Goal: Information Seeking & Learning: Check status

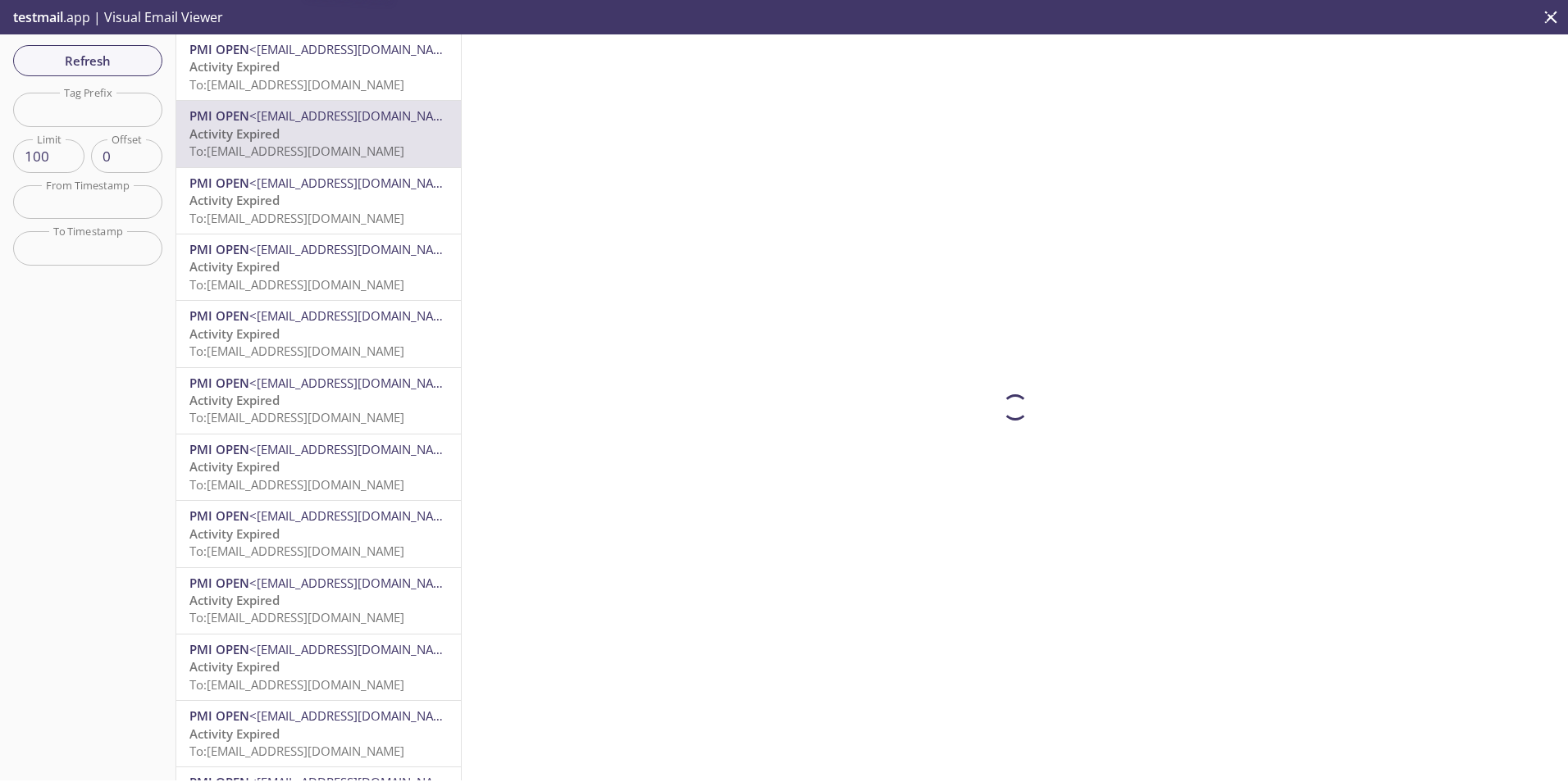
click at [31, 42] on div "Refresh Filters Tag Prefix Tag Prefix Limit 100 Limit Offset 0 Offset From Time…" at bounding box center [88, 408] width 176 height 747
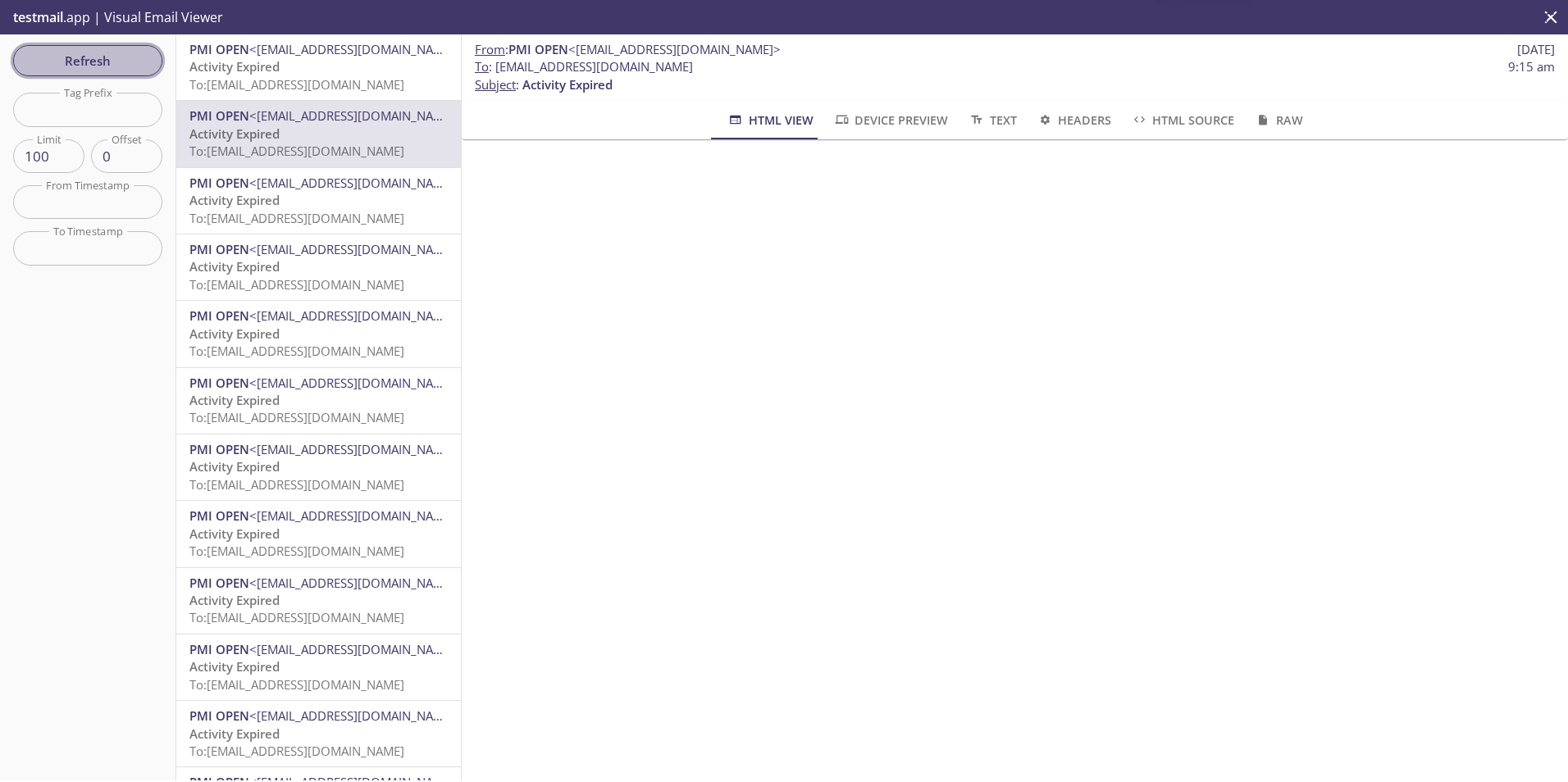
click at [50, 52] on span "Refresh" at bounding box center [88, 60] width 123 height 21
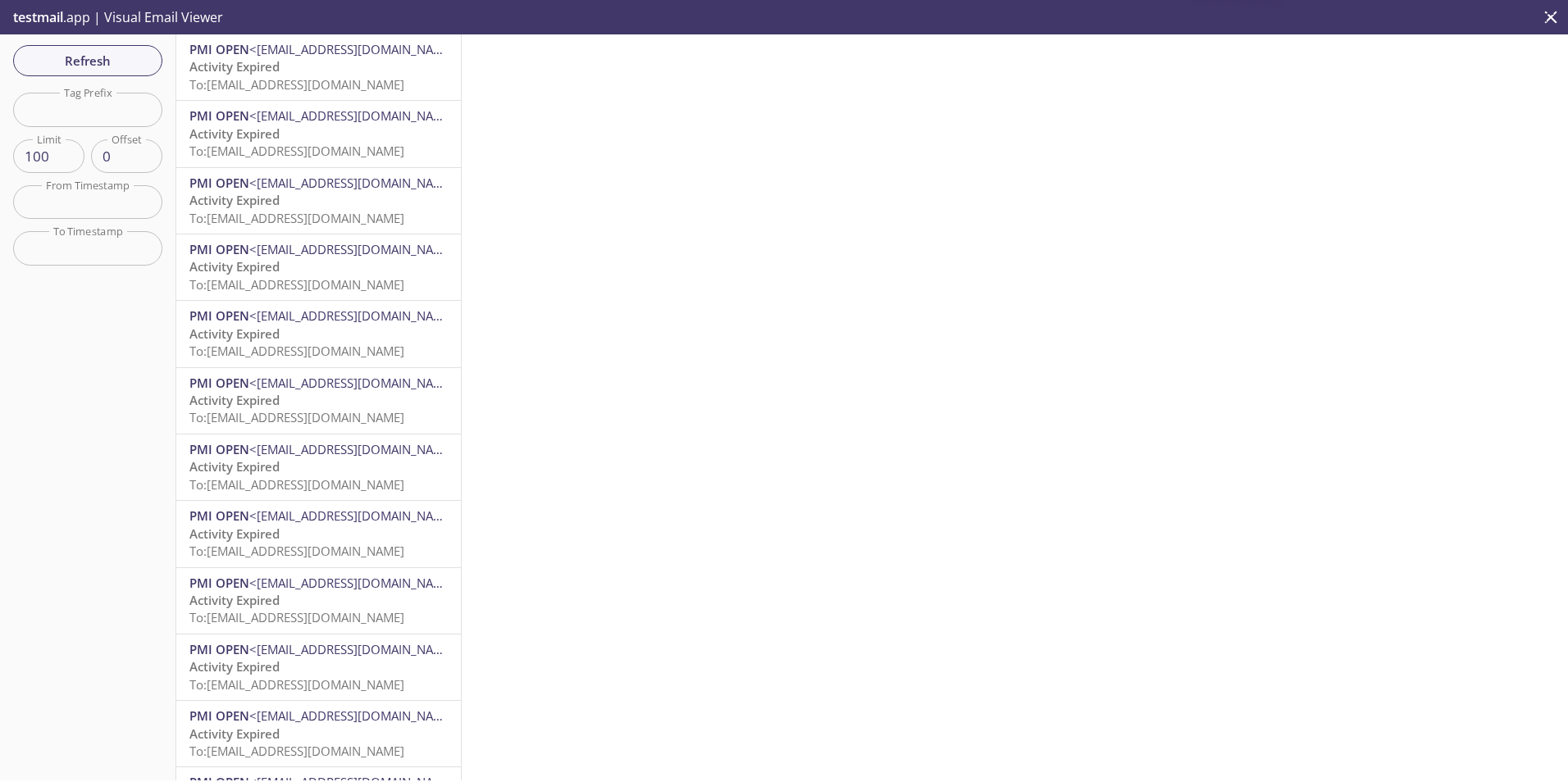
click at [338, 73] on p "Activity Expired To: [EMAIL_ADDRESS][DOMAIN_NAME]" at bounding box center [318, 76] width 258 height 35
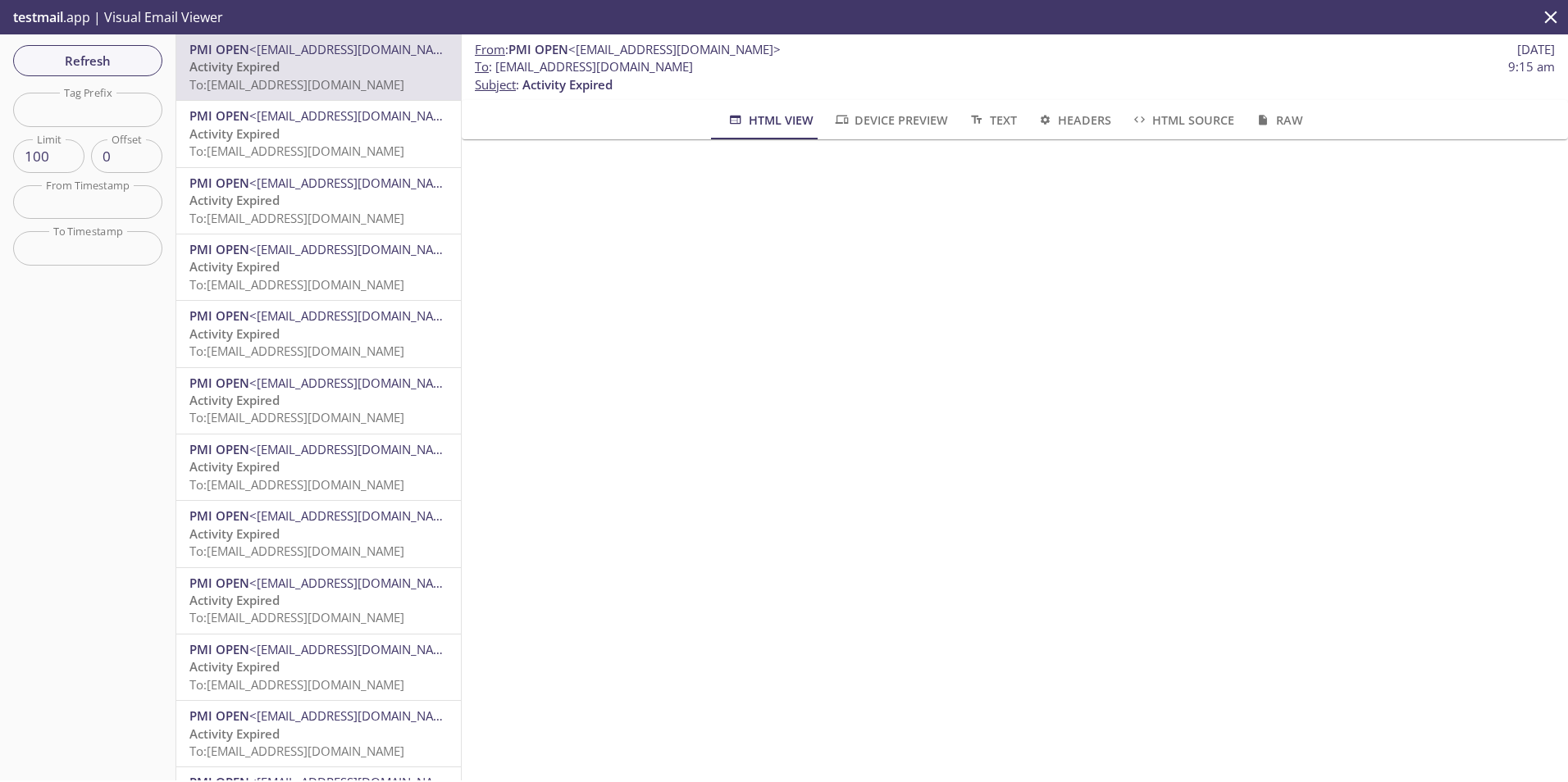
click at [299, 67] on p "Activity Expired To: [EMAIL_ADDRESS][DOMAIN_NAME]" at bounding box center [318, 76] width 258 height 35
click at [288, 130] on p "Activity Expired To: [EMAIL_ADDRESS][DOMAIN_NAME]" at bounding box center [318, 144] width 258 height 35
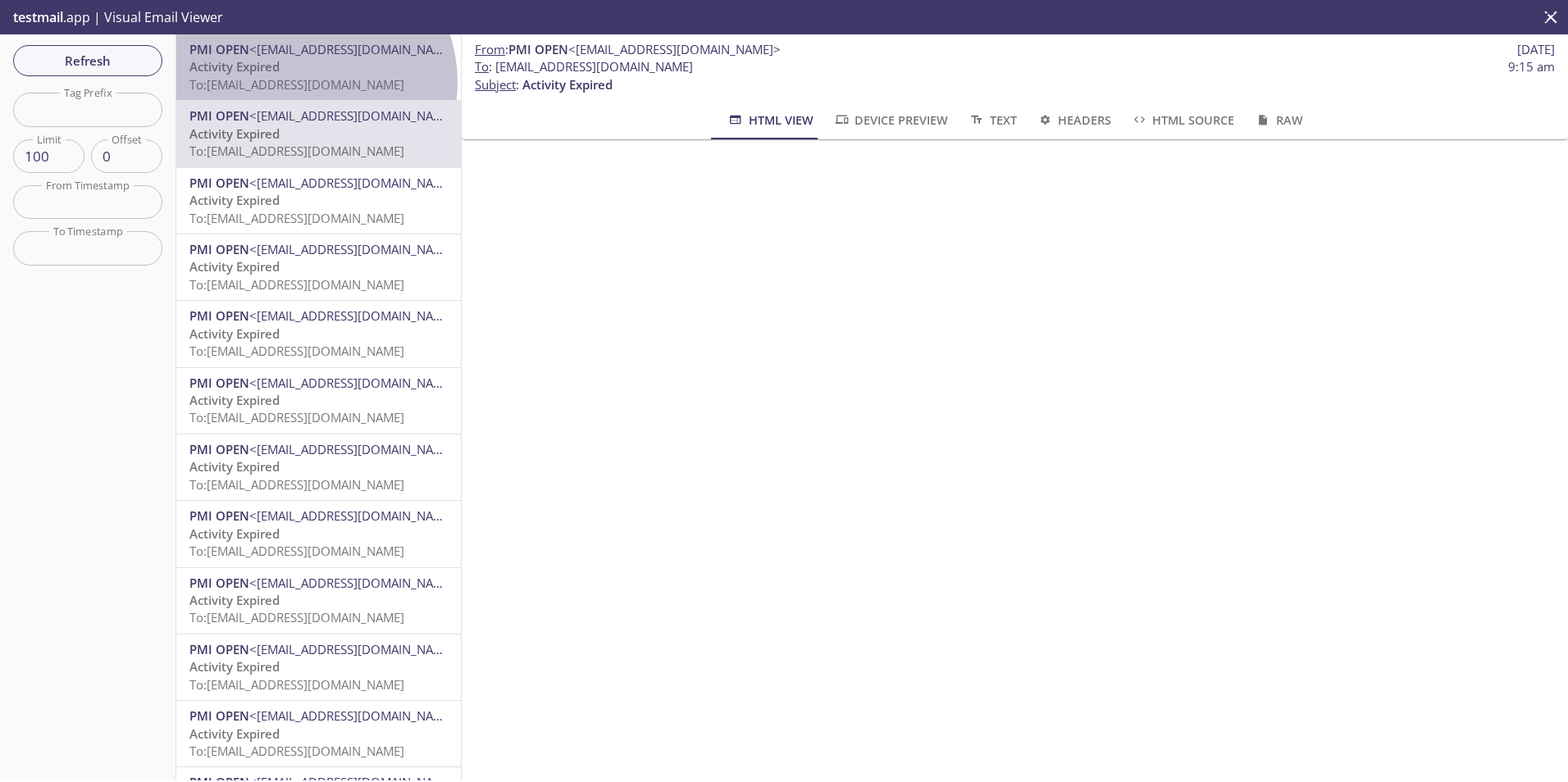
click at [306, 83] on span "To: [EMAIL_ADDRESS][DOMAIN_NAME]" at bounding box center [296, 84] width 214 height 16
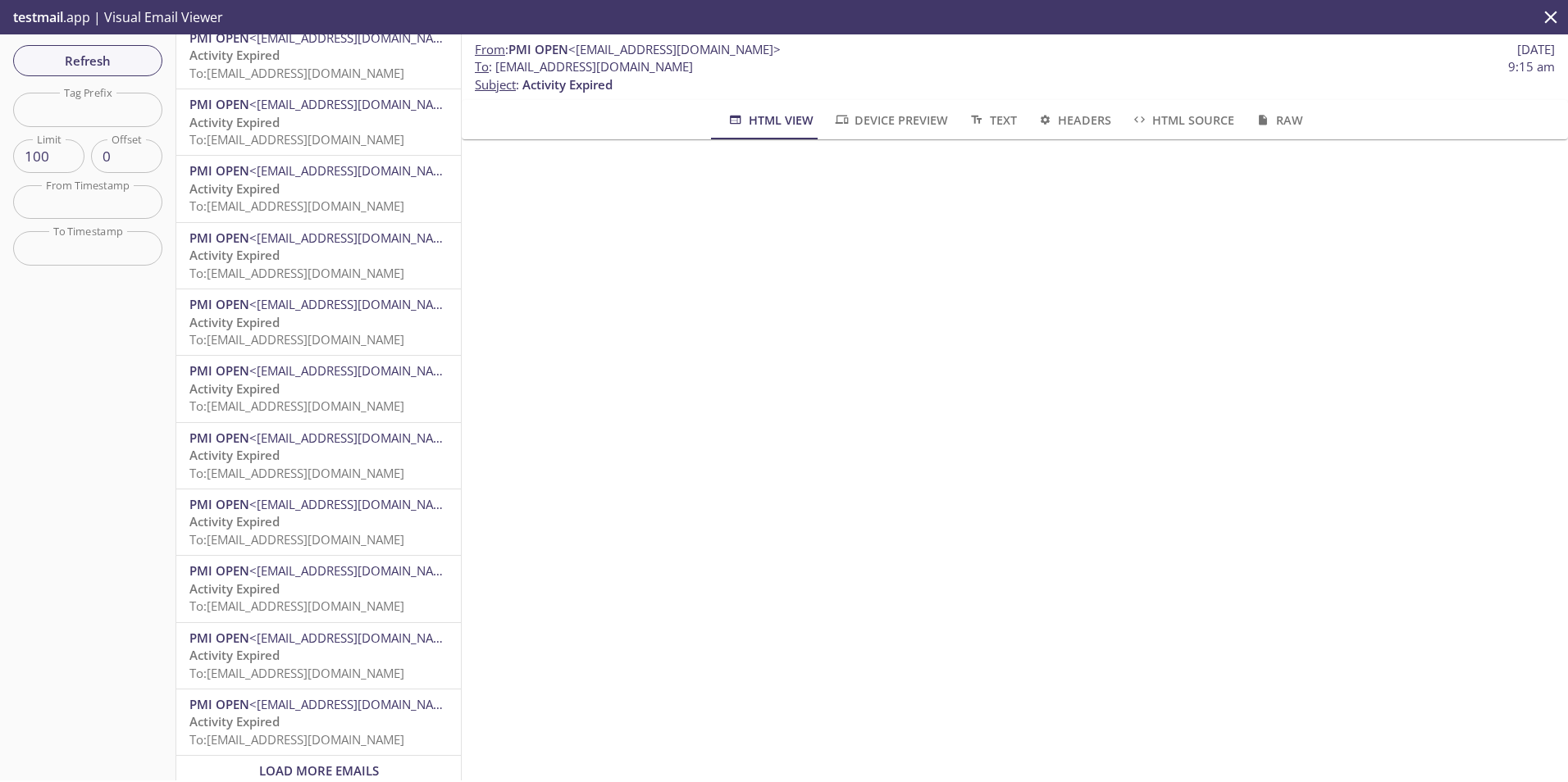
scroll to position [5965, 0]
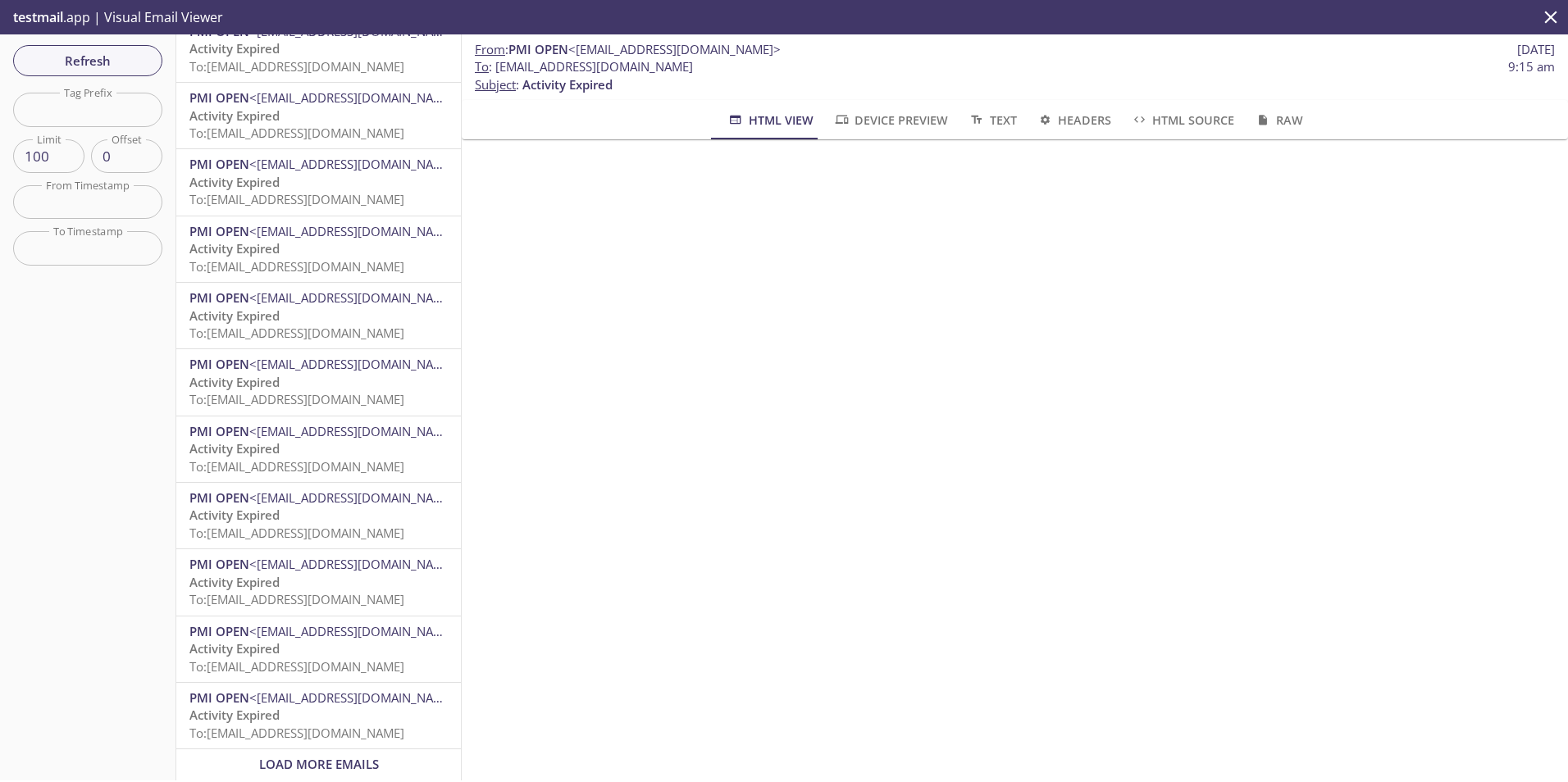
click at [328, 756] on span "Load More Emails" at bounding box center [319, 763] width 120 height 16
click at [339, 756] on span "Load More Emails" at bounding box center [319, 763] width 120 height 16
click at [337, 756] on span "Load More Emails" at bounding box center [319, 763] width 120 height 16
click at [348, 758] on span "Load More Emails" at bounding box center [319, 763] width 120 height 16
click at [339, 756] on span "Load More Emails" at bounding box center [319, 763] width 120 height 16
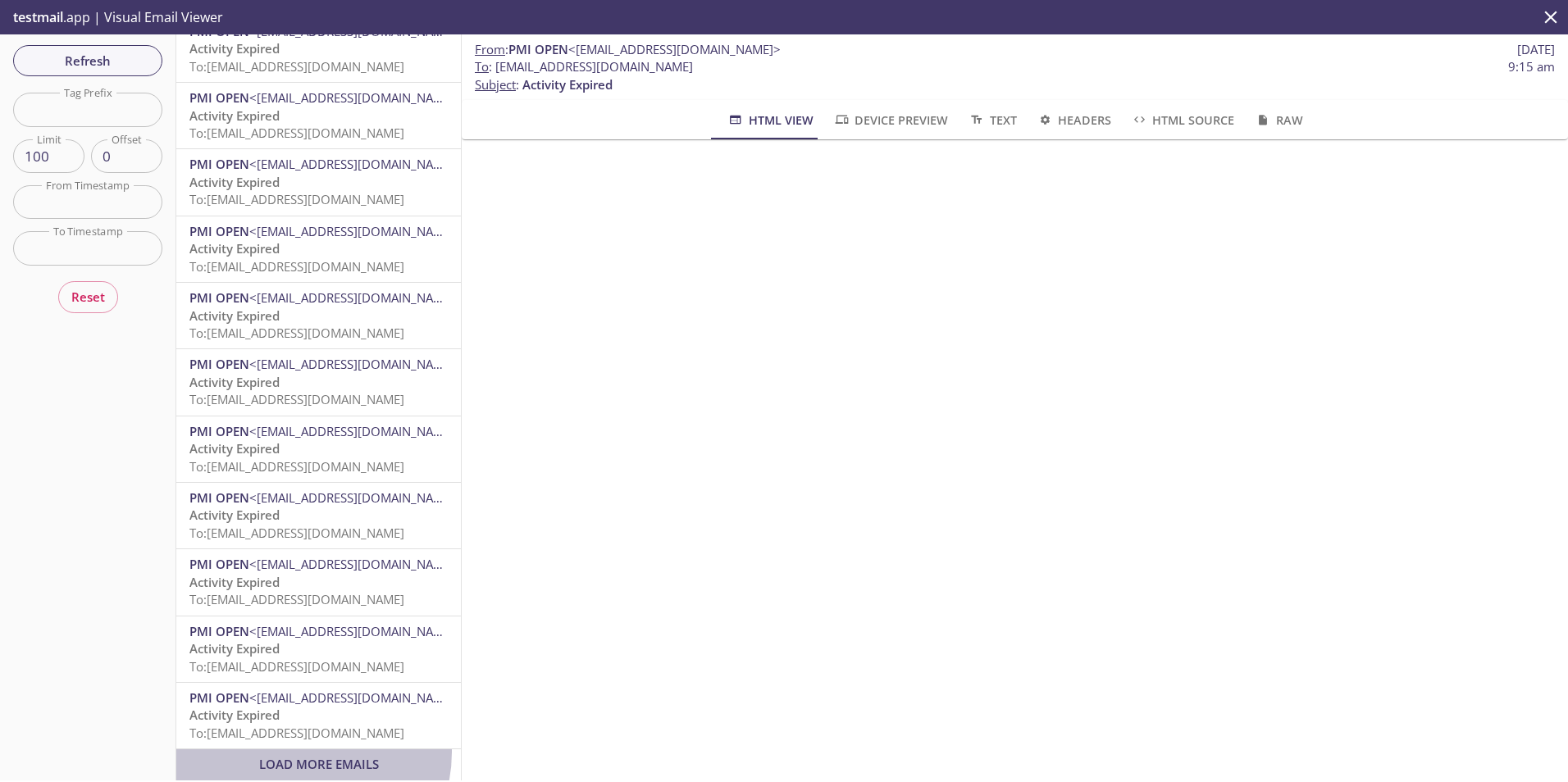
click at [304, 750] on div "Load More Emails" at bounding box center [318, 765] width 285 height 30
click at [354, 757] on span "Load More Emails" at bounding box center [319, 763] width 120 height 16
click at [347, 756] on span "Load More Emails" at bounding box center [319, 763] width 120 height 16
click at [314, 758] on span "Load More Emails" at bounding box center [319, 763] width 120 height 16
click at [308, 756] on span "Load More Emails" at bounding box center [319, 763] width 120 height 16
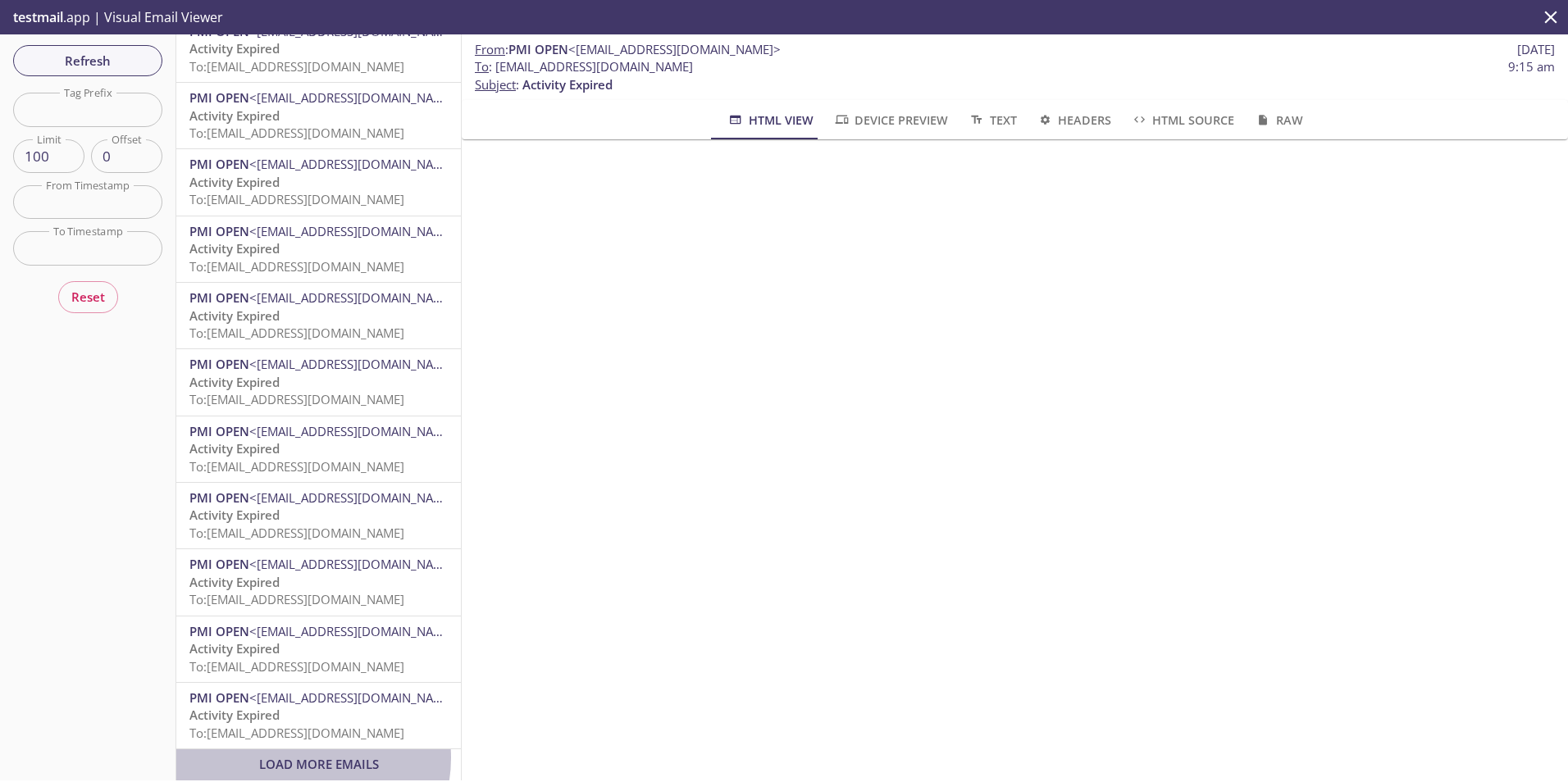
click at [309, 756] on span "Load More Emails" at bounding box center [319, 763] width 120 height 16
click at [274, 707] on span "Activity Expired" at bounding box center [234, 714] width 90 height 16
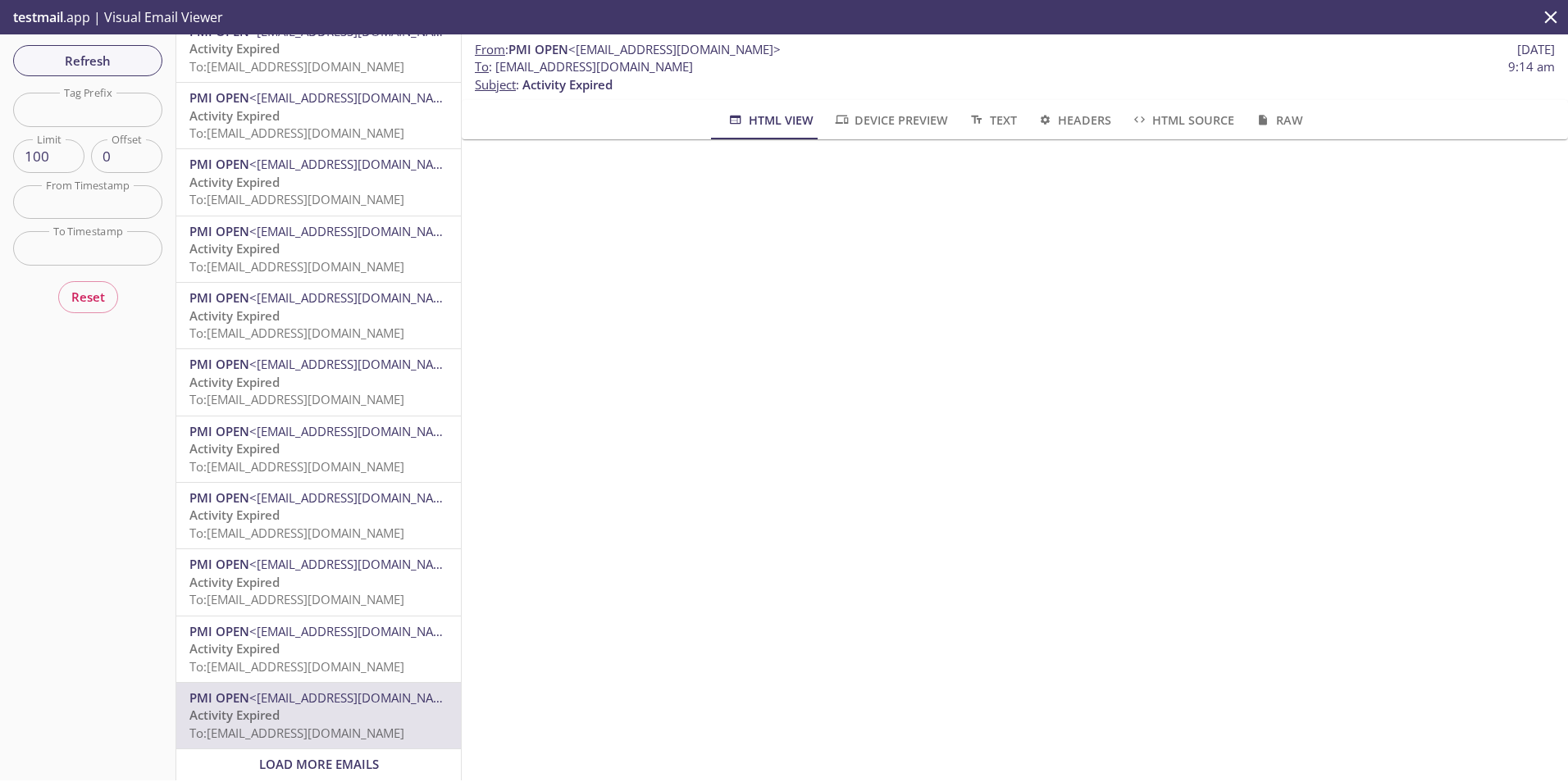
click at [302, 756] on span "Load More Emails" at bounding box center [319, 763] width 120 height 16
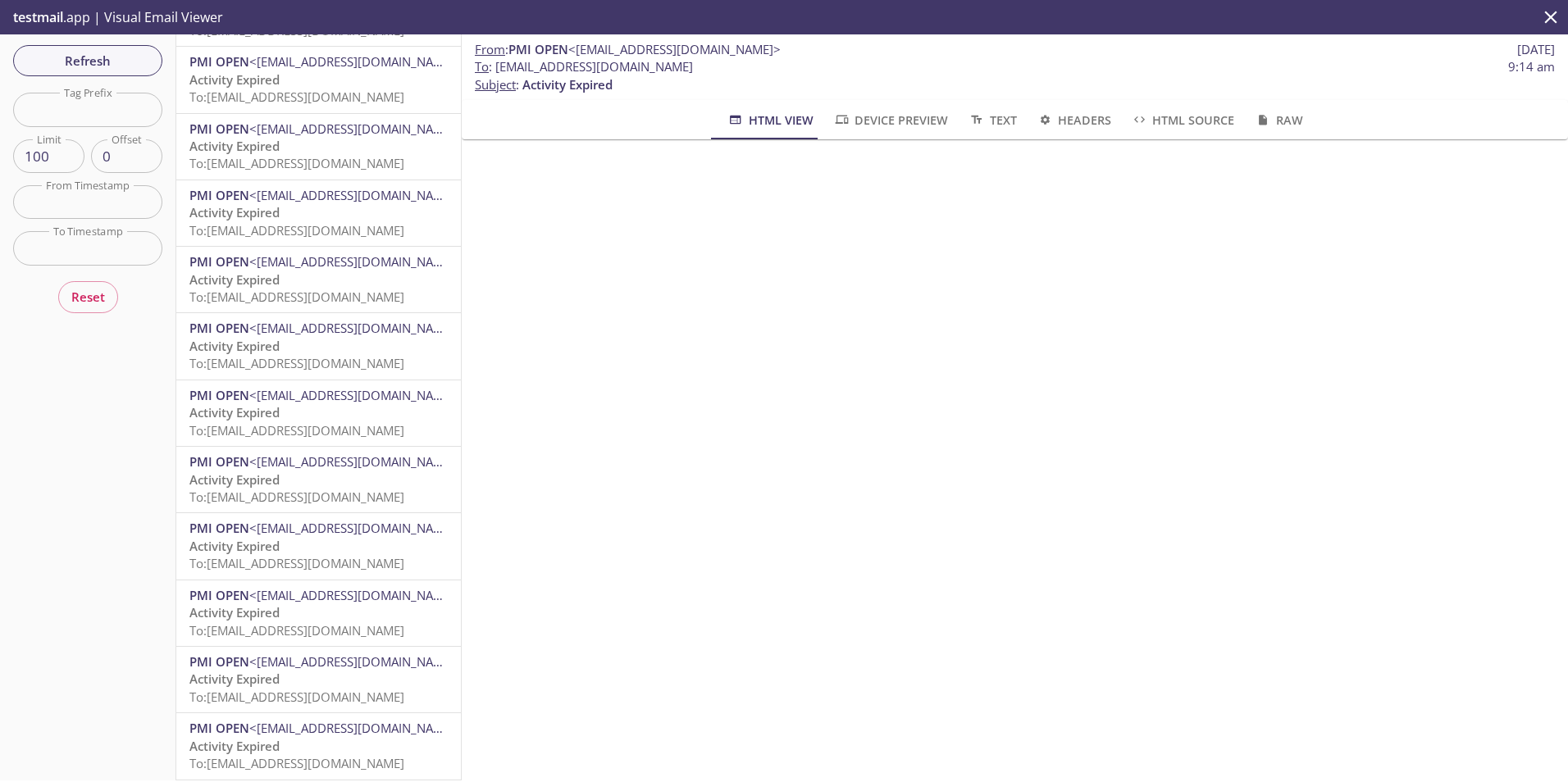
scroll to position [5965, 0]
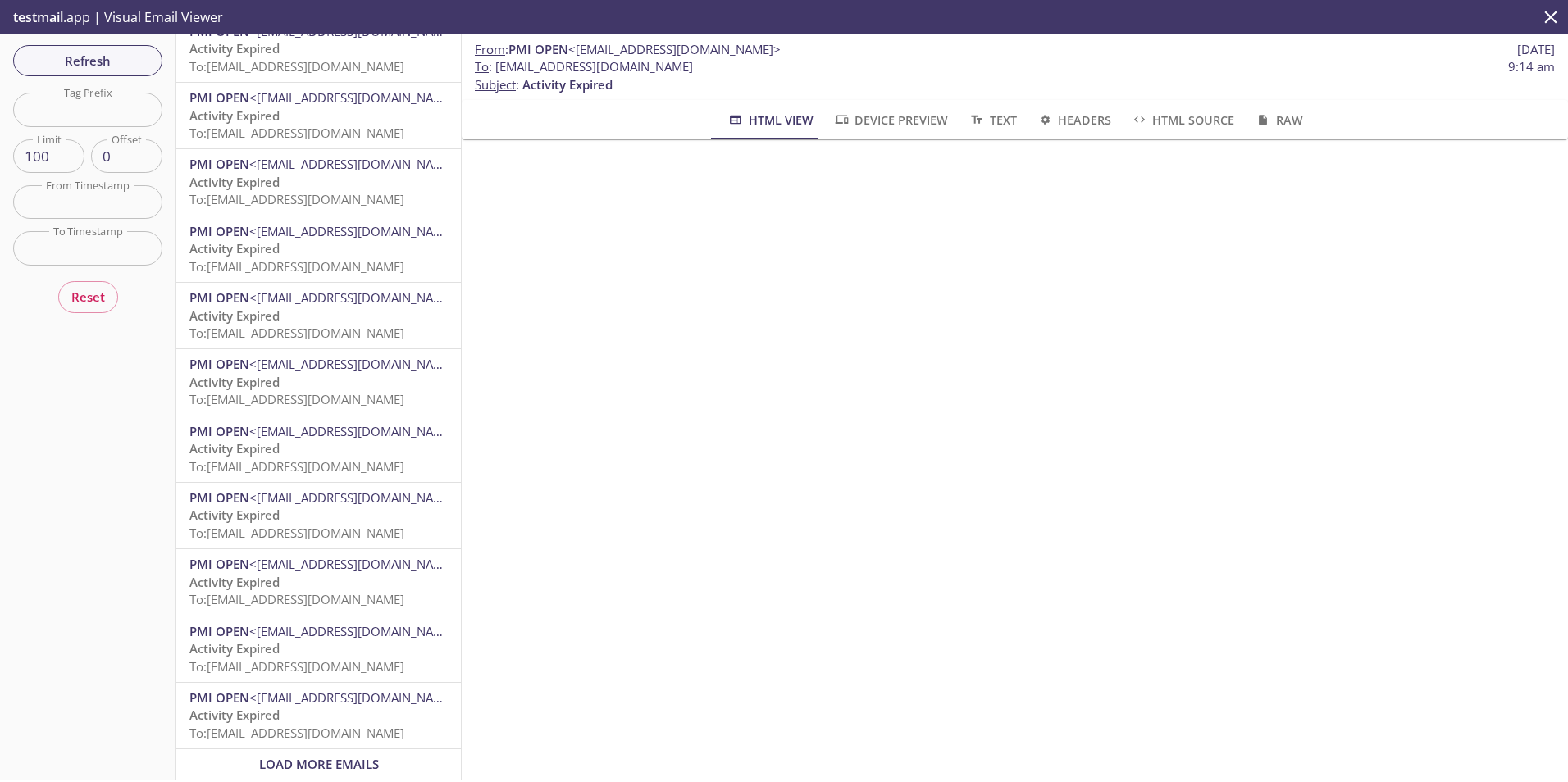
click at [317, 756] on span "Load More Emails" at bounding box center [319, 763] width 120 height 16
click at [342, 756] on span "Load More Emails" at bounding box center [319, 763] width 120 height 16
click at [309, 756] on span "Load More Emails" at bounding box center [319, 763] width 120 height 16
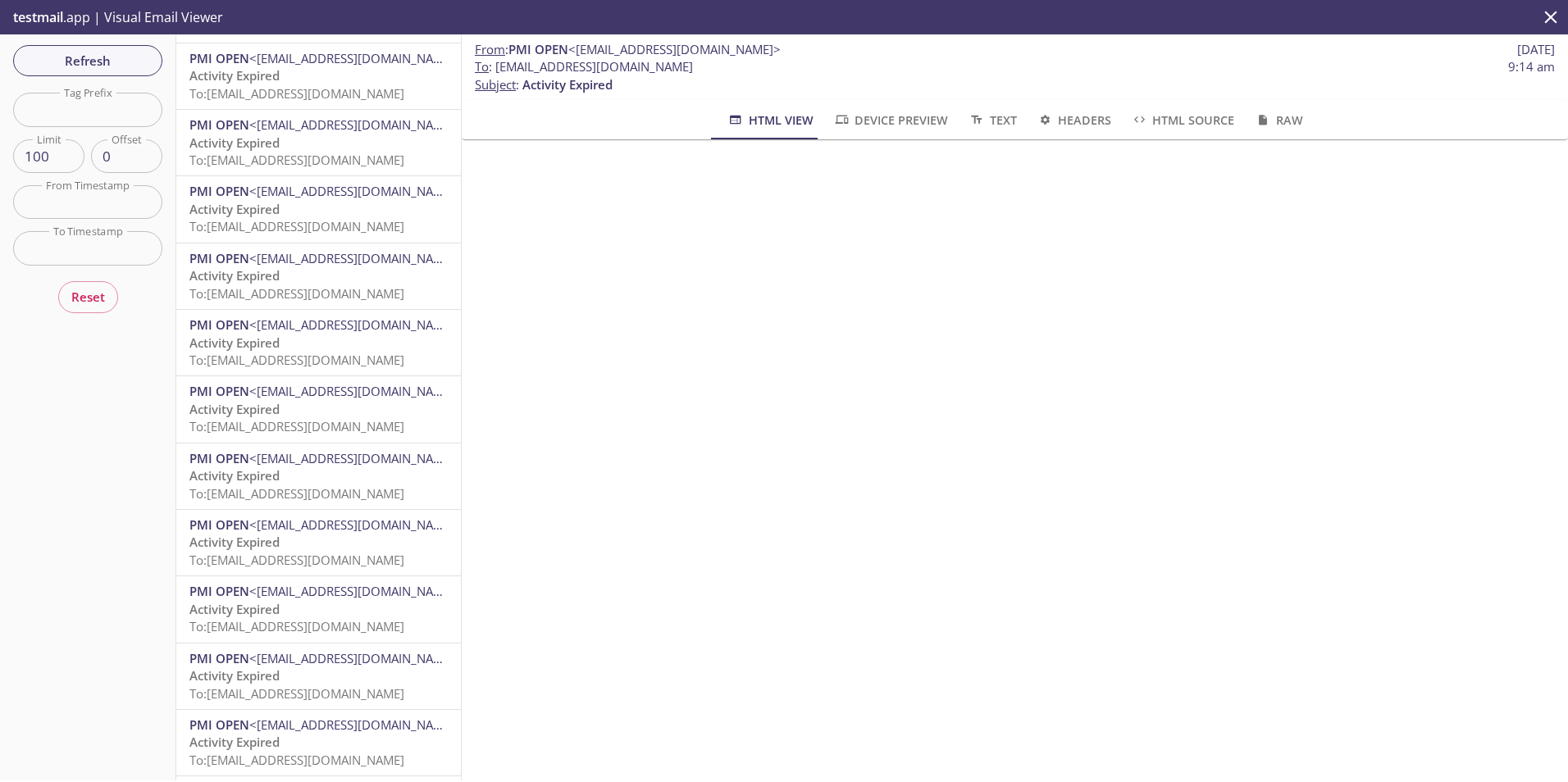
scroll to position [0, 0]
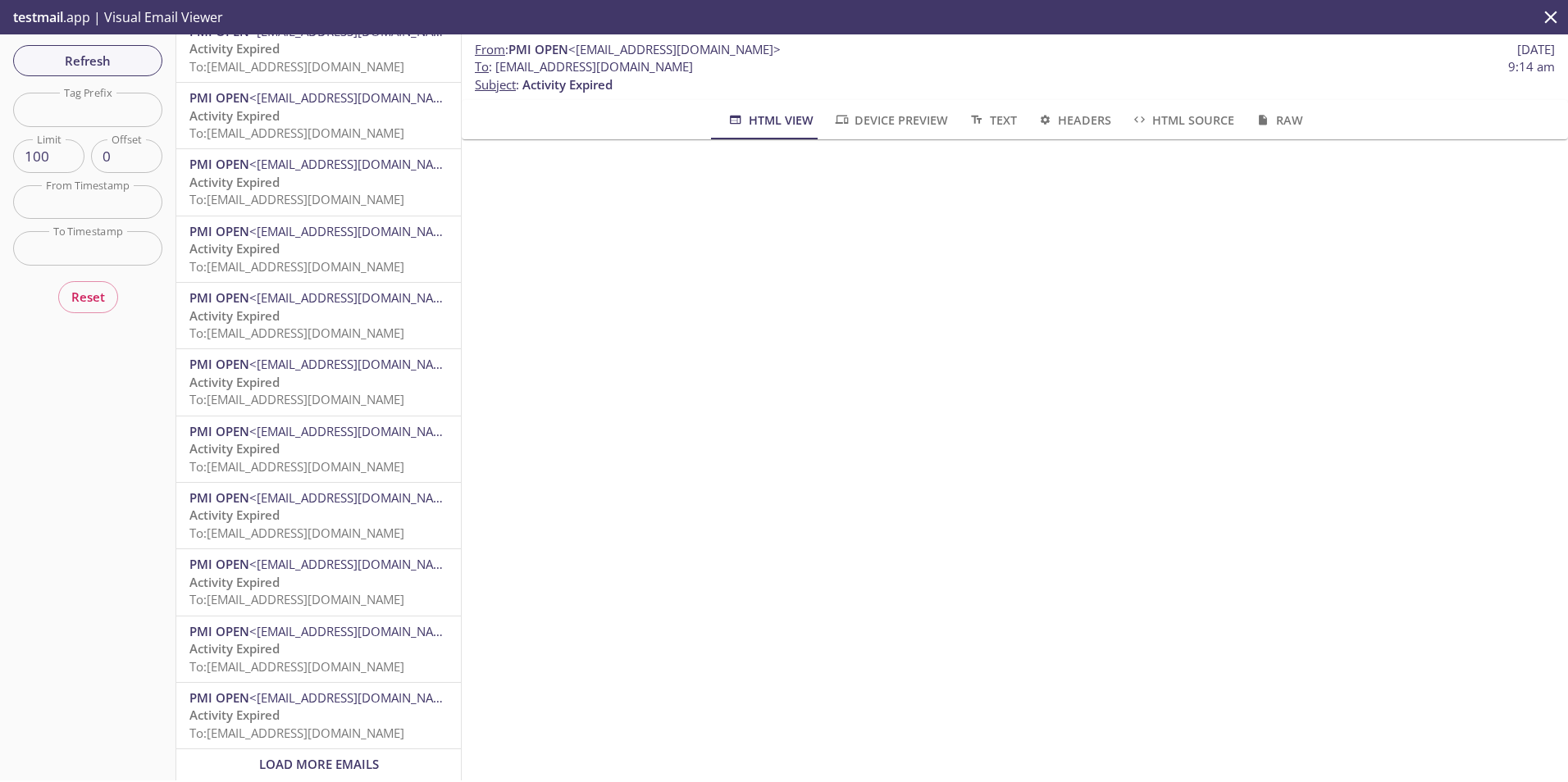
click at [282, 707] on p "Activity Expired To: [EMAIL_ADDRESS][DOMAIN_NAME]" at bounding box center [318, 725] width 258 height 35
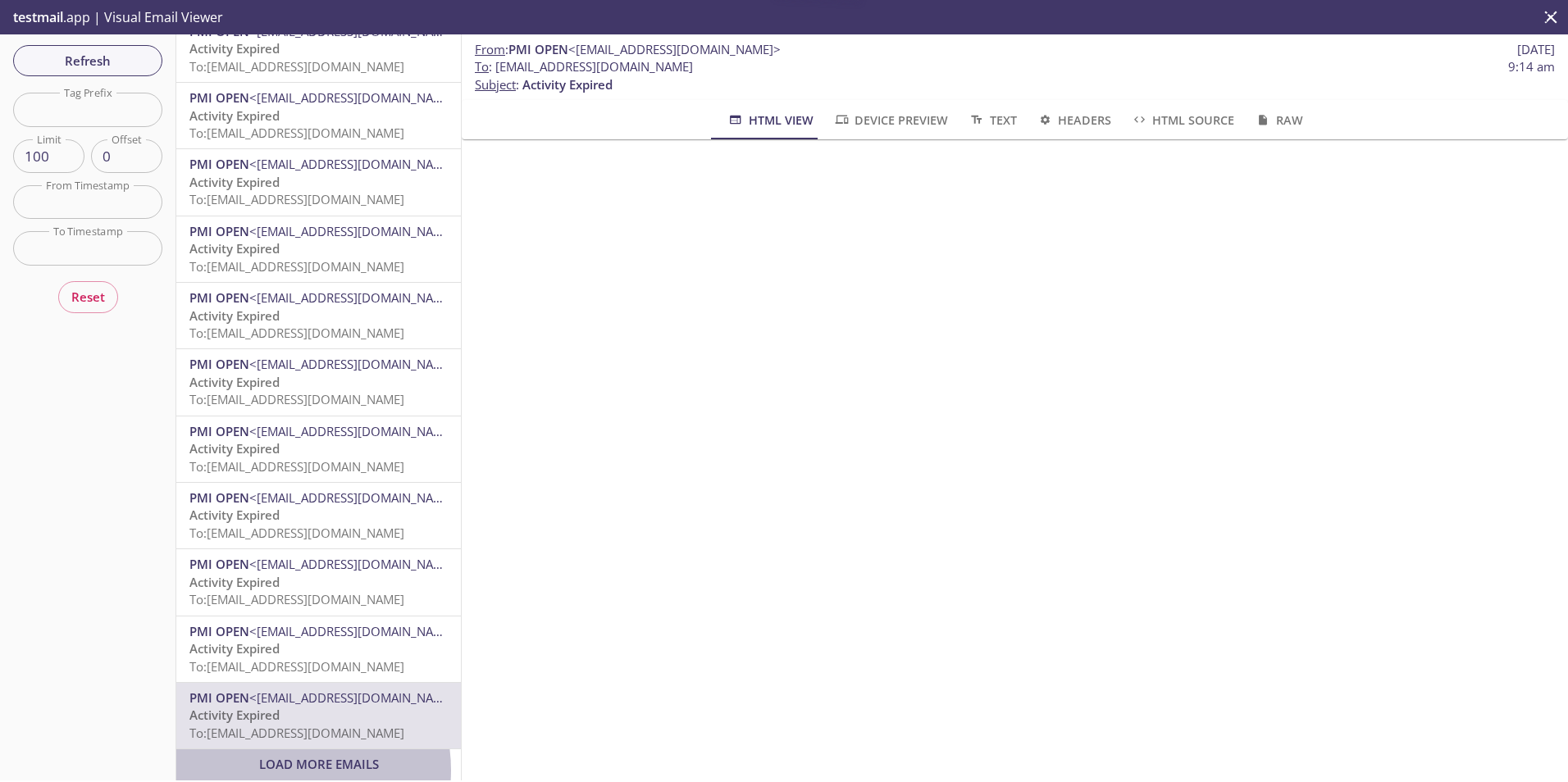
click at [281, 758] on span "Load More Emails" at bounding box center [319, 763] width 120 height 16
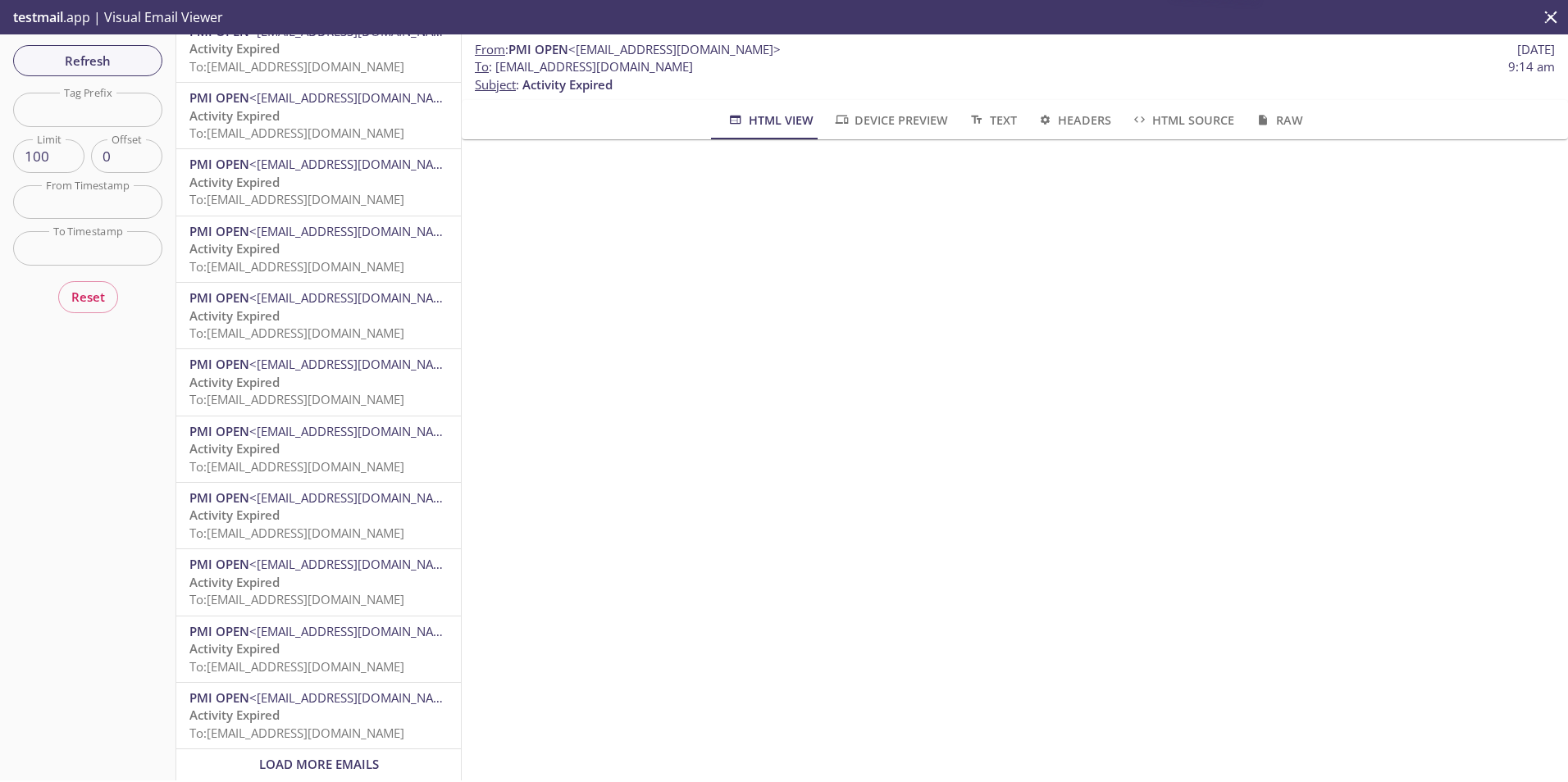
click at [331, 756] on span "Load More Emails" at bounding box center [319, 763] width 120 height 16
click at [296, 756] on span "Load More Emails" at bounding box center [319, 763] width 120 height 16
click at [316, 756] on span "Load More Emails" at bounding box center [319, 763] width 120 height 16
click at [295, 756] on span "Load More Emails" at bounding box center [319, 763] width 120 height 16
click at [334, 707] on p "Activity Expired To: [EMAIL_ADDRESS][DOMAIN_NAME]" at bounding box center [318, 725] width 258 height 35
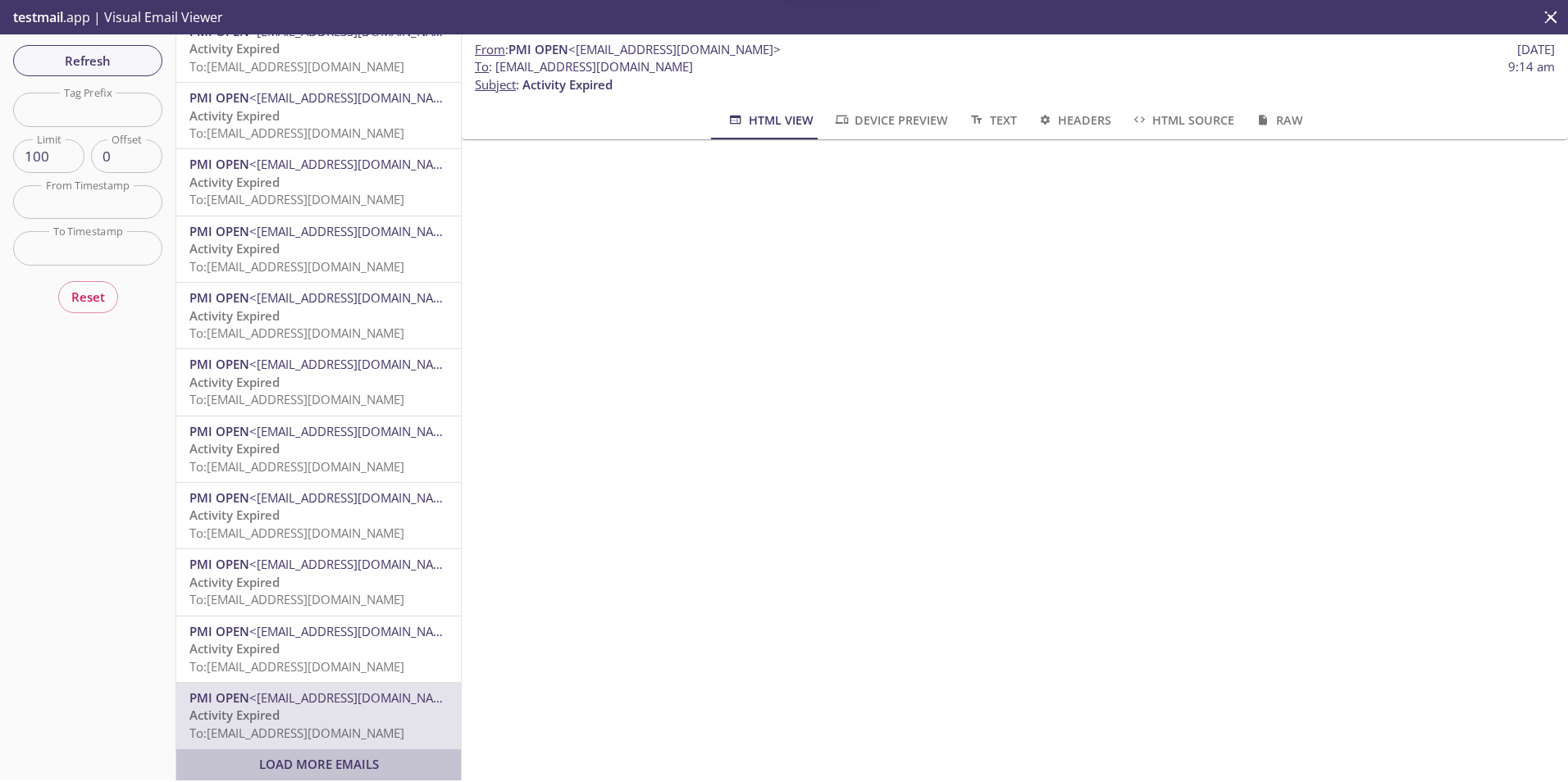
click at [327, 767] on div "Load More Emails" at bounding box center [318, 765] width 285 height 30
click at [327, 756] on span "Load More Emails" at bounding box center [319, 763] width 120 height 16
click at [319, 756] on span "Load More Emails" at bounding box center [319, 763] width 120 height 16
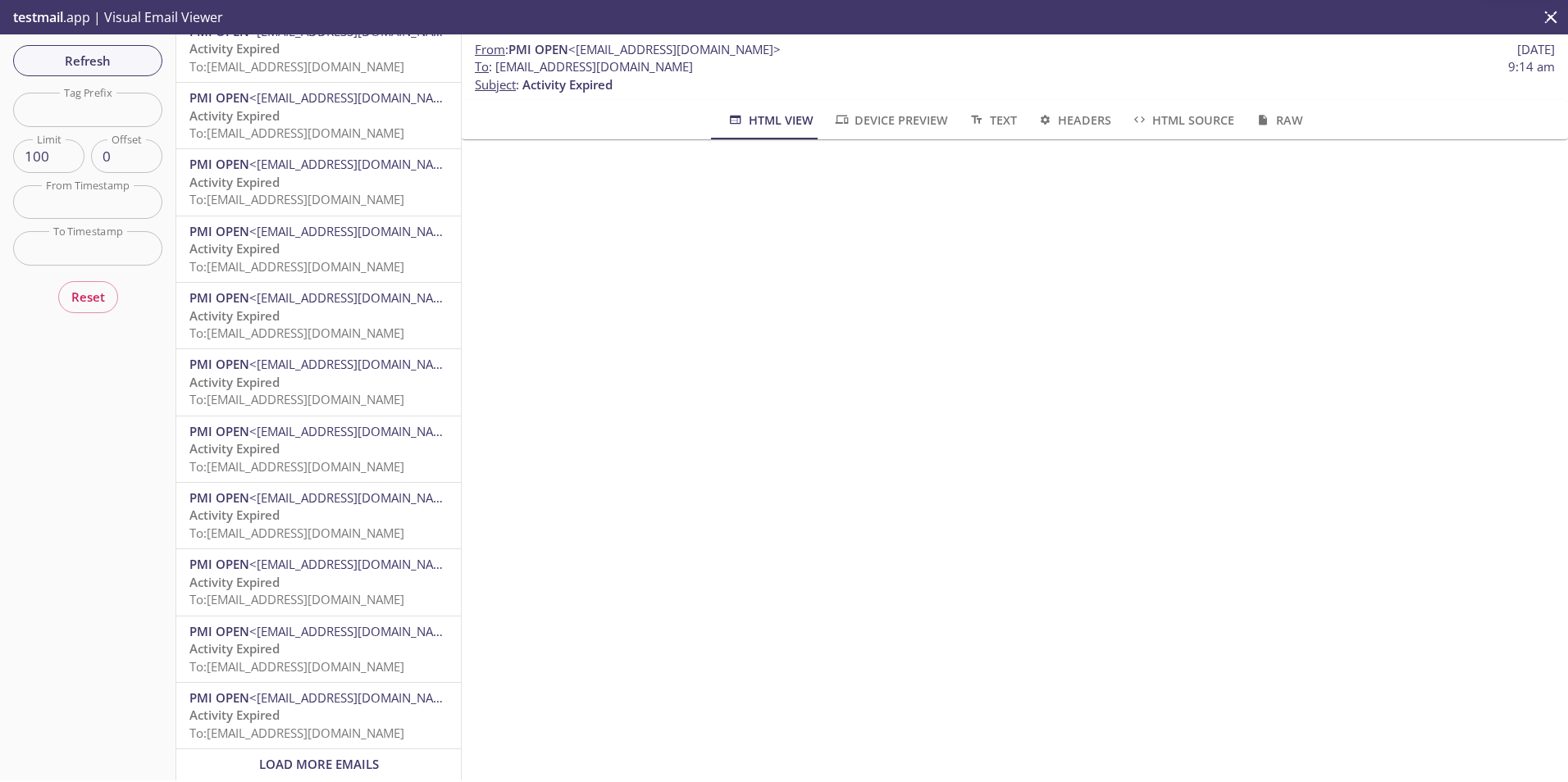
click at [326, 756] on span "Load More Emails" at bounding box center [319, 763] width 120 height 16
click at [278, 756] on span "Load More Emails" at bounding box center [319, 763] width 120 height 16
click at [324, 756] on span "Load More Emails" at bounding box center [319, 763] width 120 height 16
click at [319, 756] on span "Load More Emails" at bounding box center [319, 763] width 120 height 16
drag, startPoint x: 342, startPoint y: 747, endPoint x: 345, endPoint y: 734, distance: 13.3
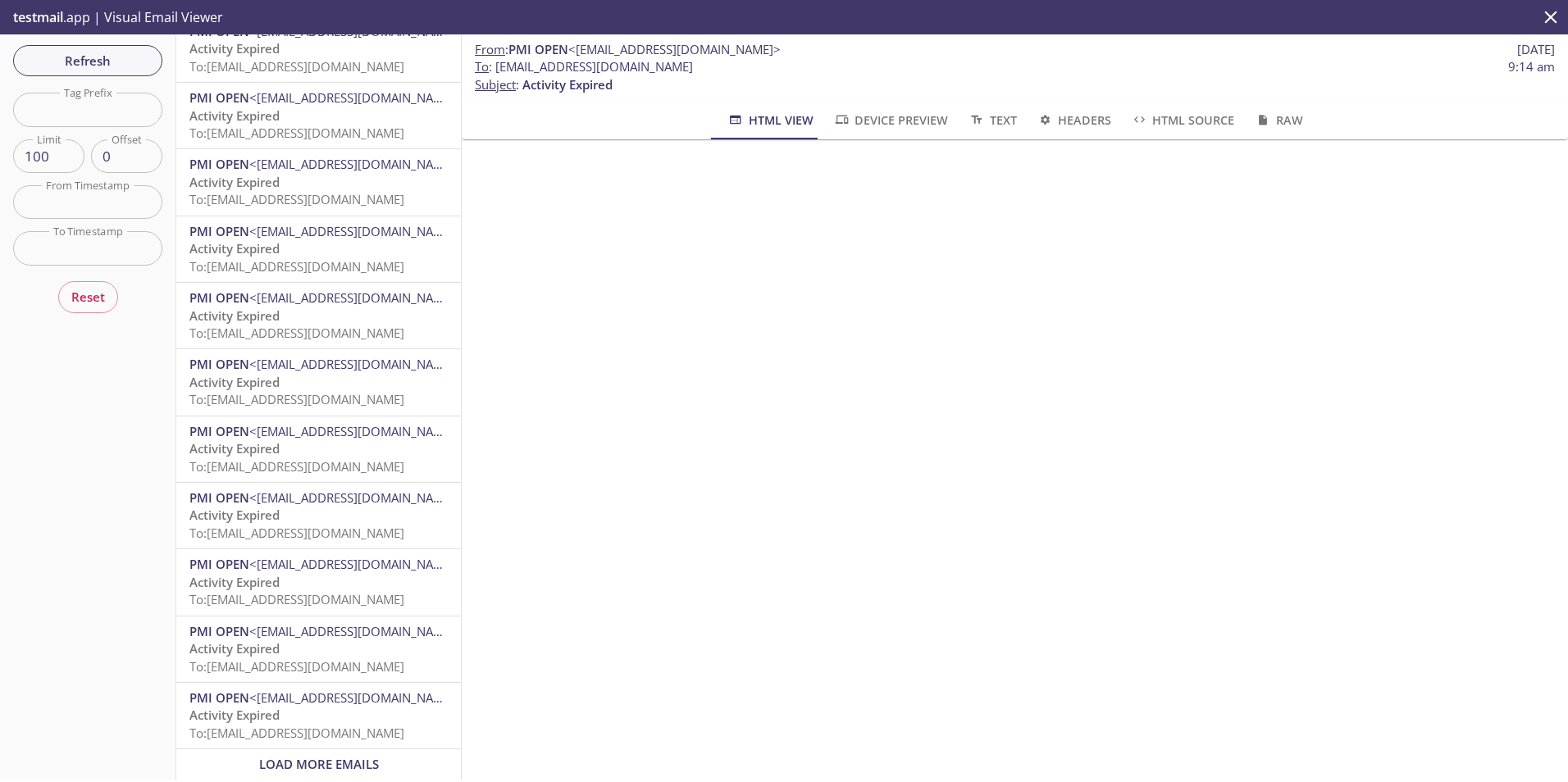
click at [344, 756] on span "Load More Emails" at bounding box center [319, 763] width 120 height 16
drag, startPoint x: 329, startPoint y: 748, endPoint x: 328, endPoint y: 732, distance: 16.0
click at [329, 756] on span "Load More Emails" at bounding box center [319, 763] width 120 height 16
click at [344, 756] on span "Load More Emails" at bounding box center [319, 763] width 120 height 16
click at [334, 757] on span "Load More Emails" at bounding box center [319, 763] width 120 height 16
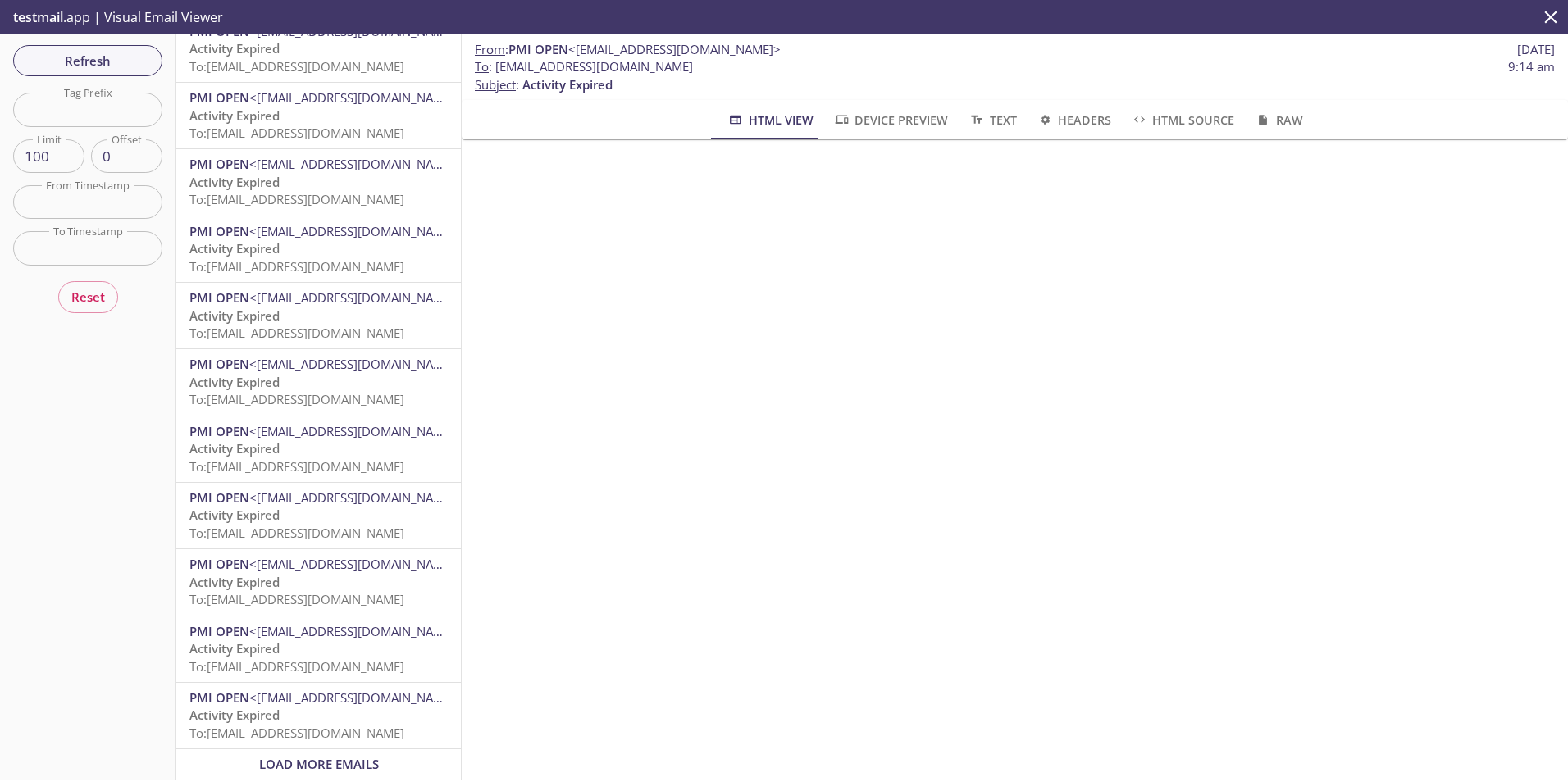
click at [334, 759] on span "Load More Emails" at bounding box center [319, 763] width 120 height 16
click at [327, 750] on div "Load More Emails" at bounding box center [318, 765] width 285 height 30
click at [301, 756] on span "Load More Emails" at bounding box center [319, 763] width 120 height 16
click at [329, 756] on span "Load More Emails" at bounding box center [319, 763] width 120 height 16
click at [314, 756] on span "Load More Emails" at bounding box center [319, 763] width 120 height 16
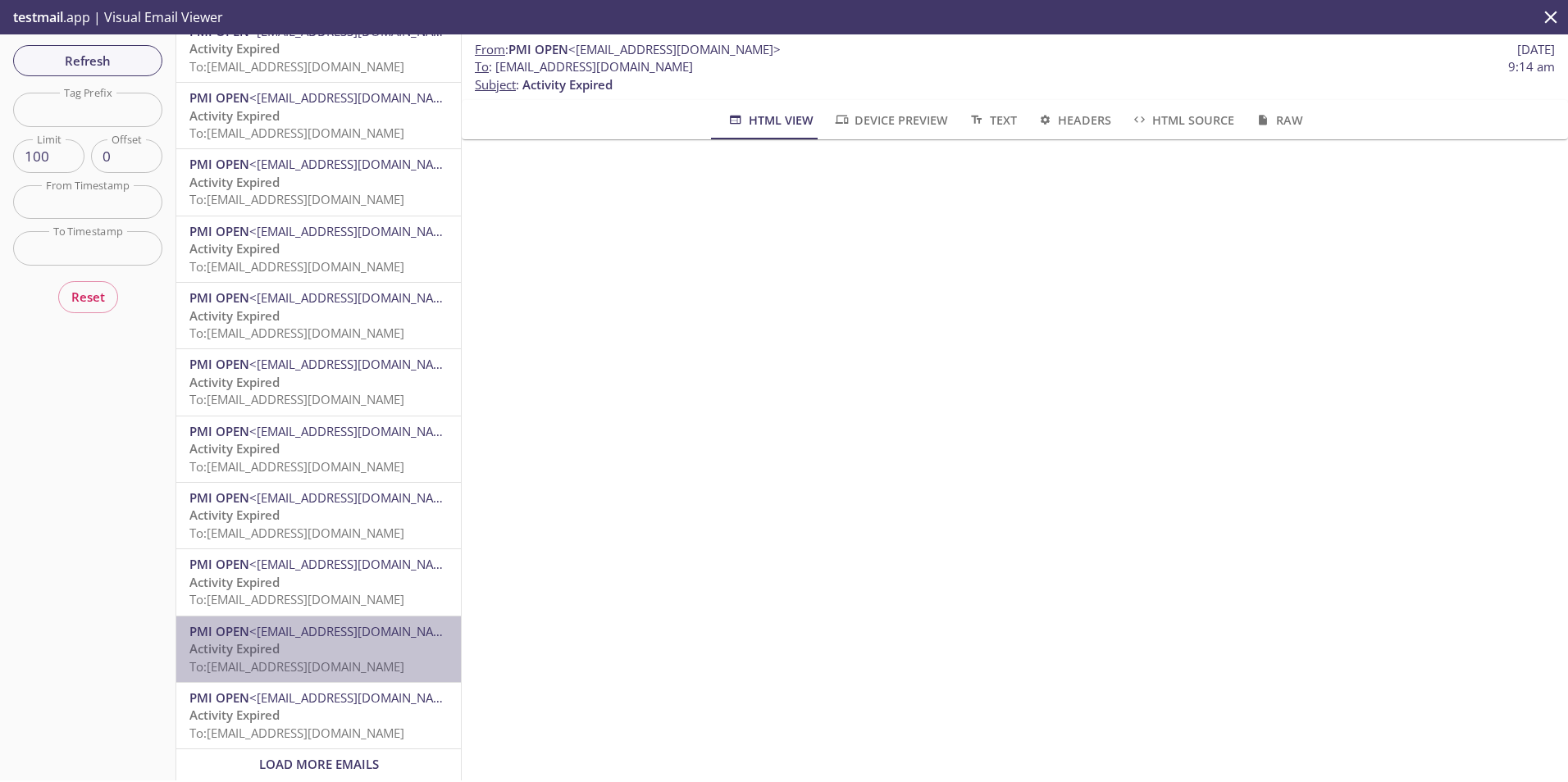
click at [321, 642] on p "Activity Expired To: [EMAIL_ADDRESS][DOMAIN_NAME]" at bounding box center [318, 658] width 258 height 35
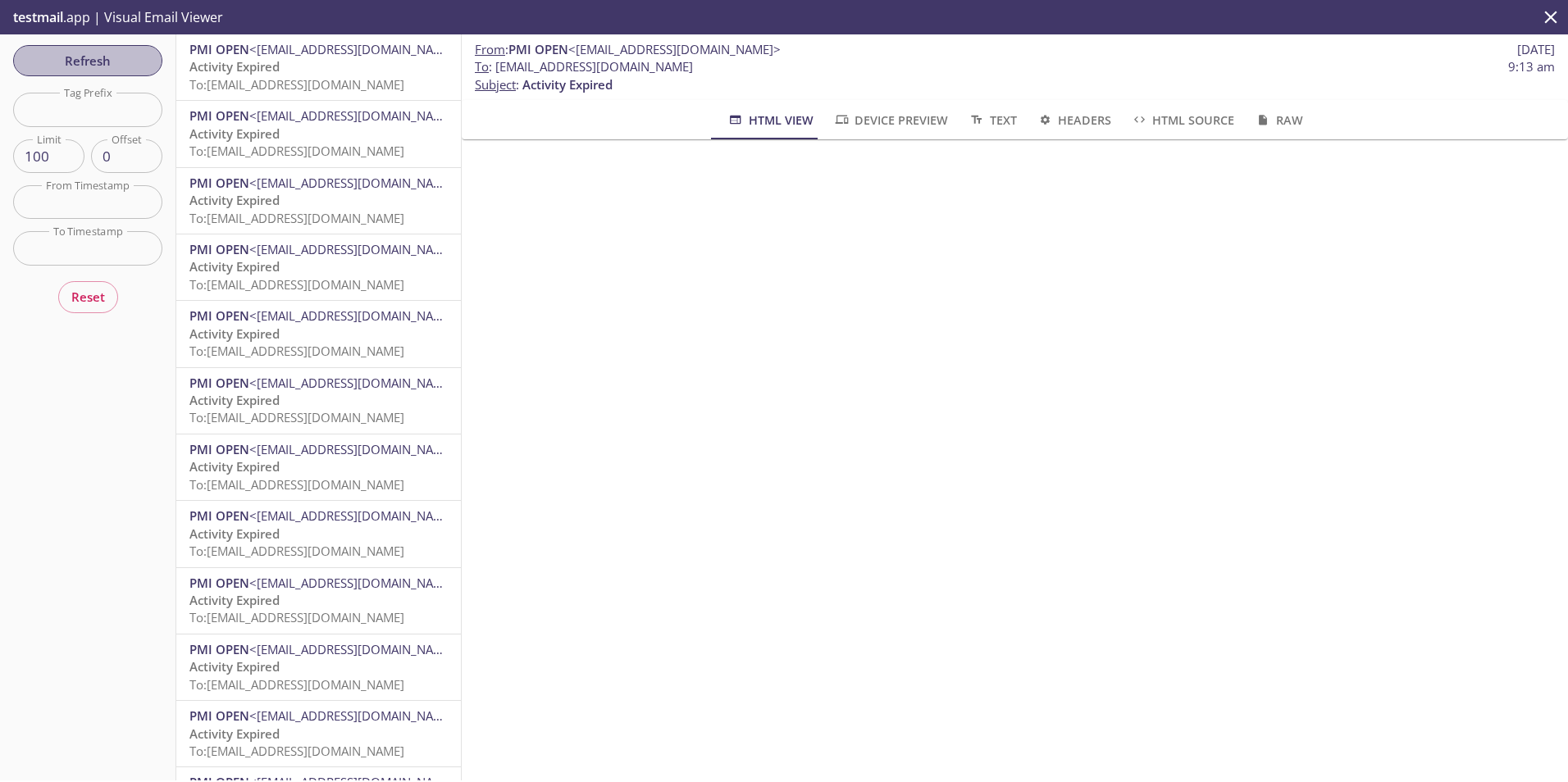
click at [99, 58] on span "Refresh" at bounding box center [88, 60] width 123 height 21
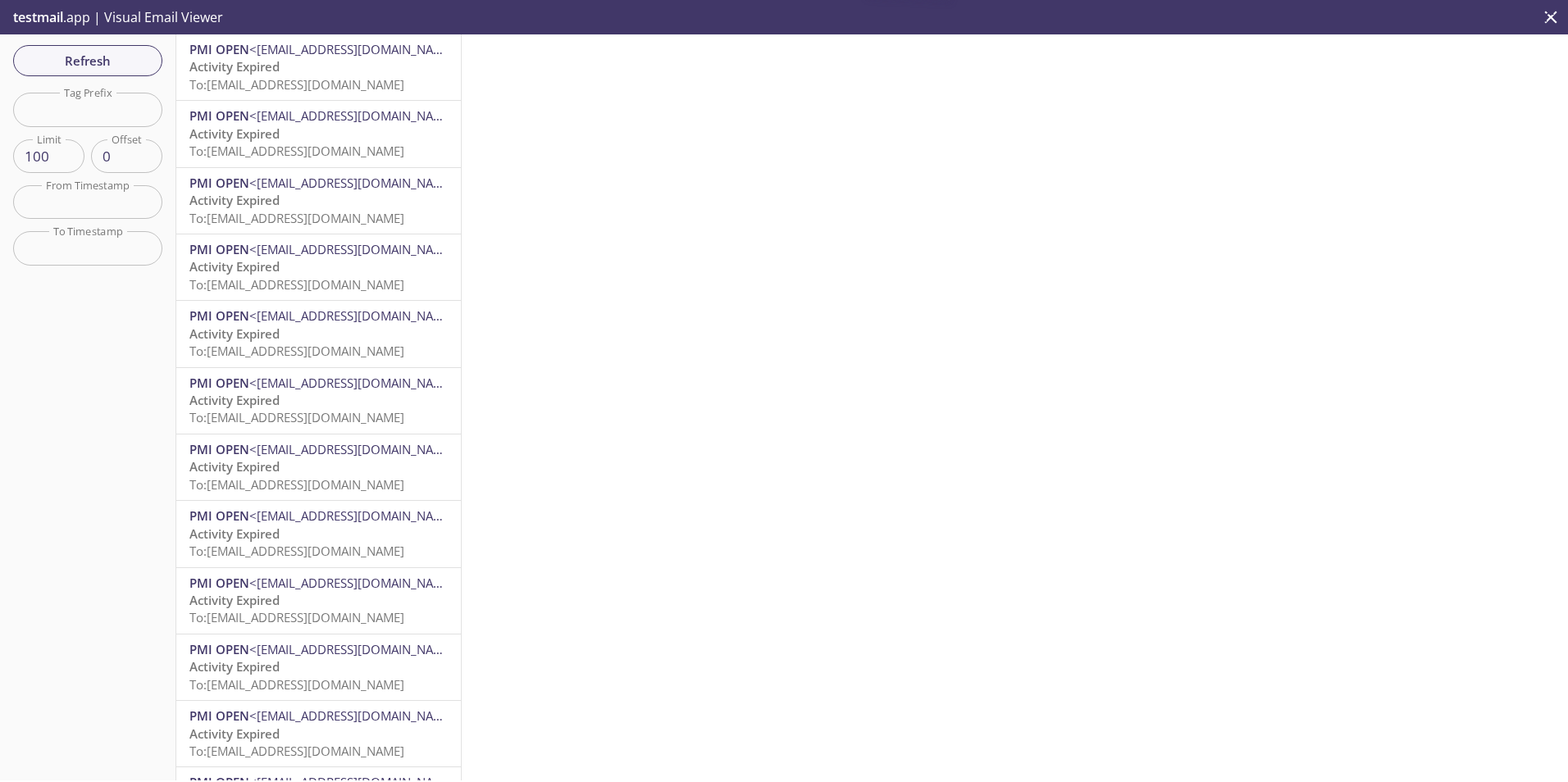
click at [329, 84] on span "To: [EMAIL_ADDRESS][DOMAIN_NAME]" at bounding box center [296, 84] width 214 height 16
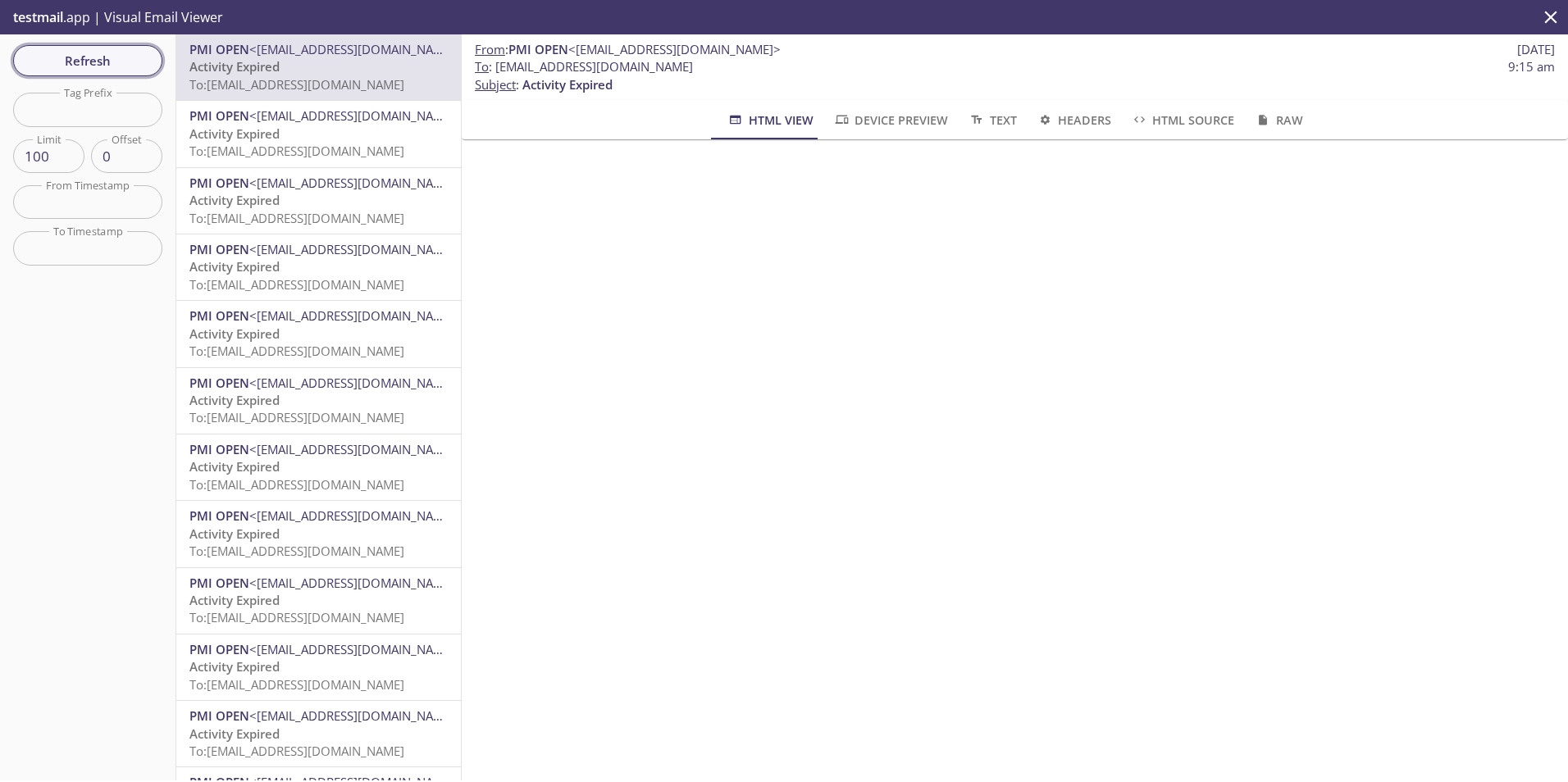
click at [75, 52] on span "Refresh" at bounding box center [88, 60] width 123 height 21
